Goal: Information Seeking & Learning: Understand process/instructions

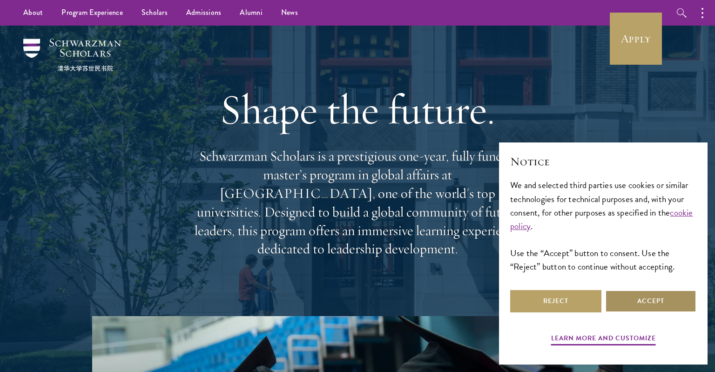
click at [634, 307] on button "Accept" at bounding box center [650, 301] width 91 height 22
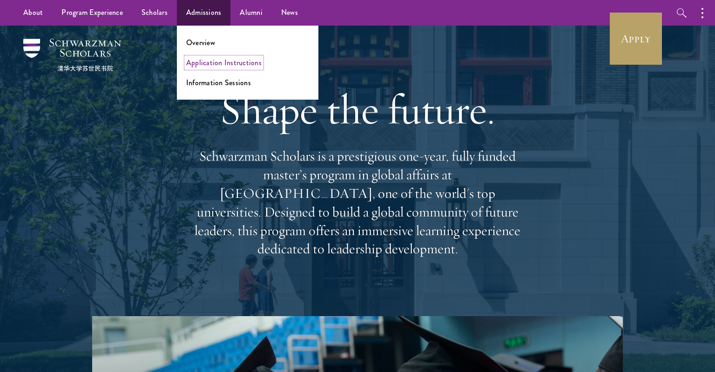
click at [212, 67] on link "Application Instructions" at bounding box center [223, 62] width 75 height 11
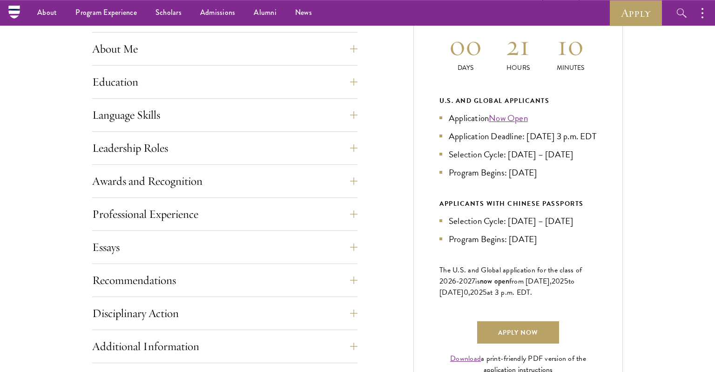
scroll to position [402, 0]
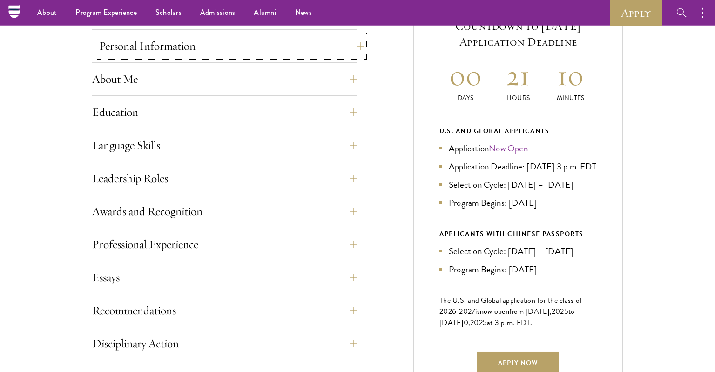
click at [200, 54] on button "Personal Information" at bounding box center [231, 46] width 265 height 22
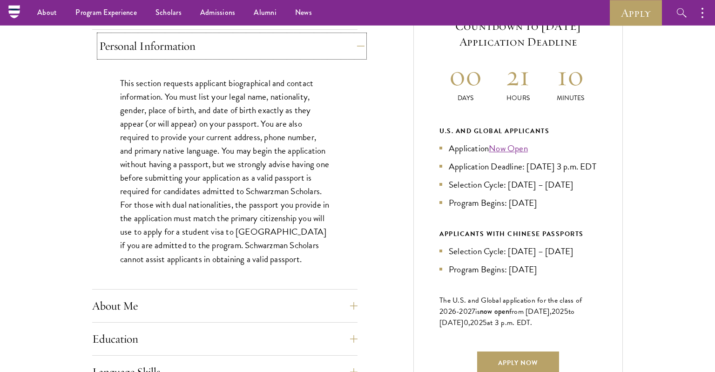
click at [200, 54] on button "Personal Information" at bounding box center [231, 46] width 265 height 22
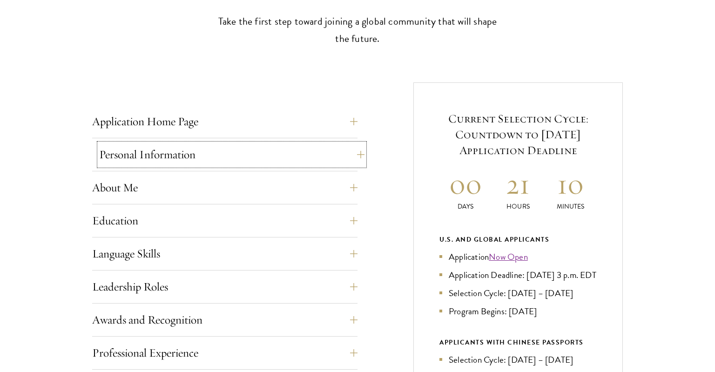
scroll to position [295, 0]
click at [215, 121] on button "Application Home Page" at bounding box center [231, 121] width 265 height 22
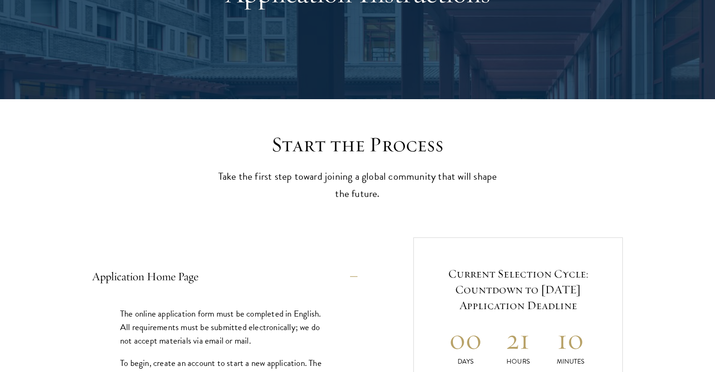
scroll to position [0, 0]
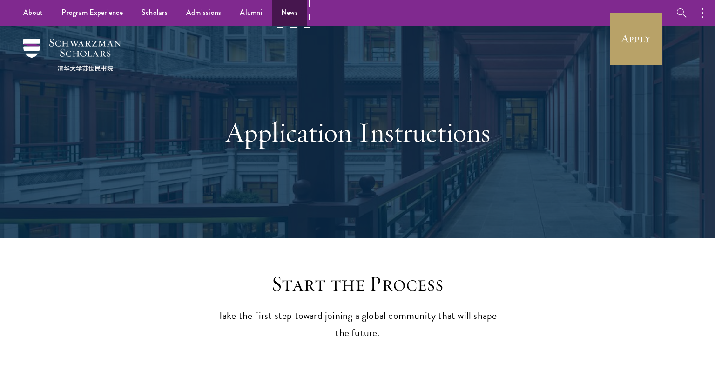
click at [281, 12] on link "News" at bounding box center [289, 13] width 35 height 26
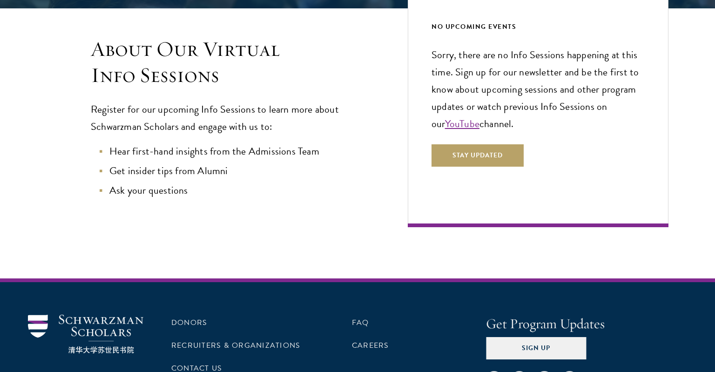
scroll to position [230, 0]
